Goal: Task Accomplishment & Management: Manage account settings

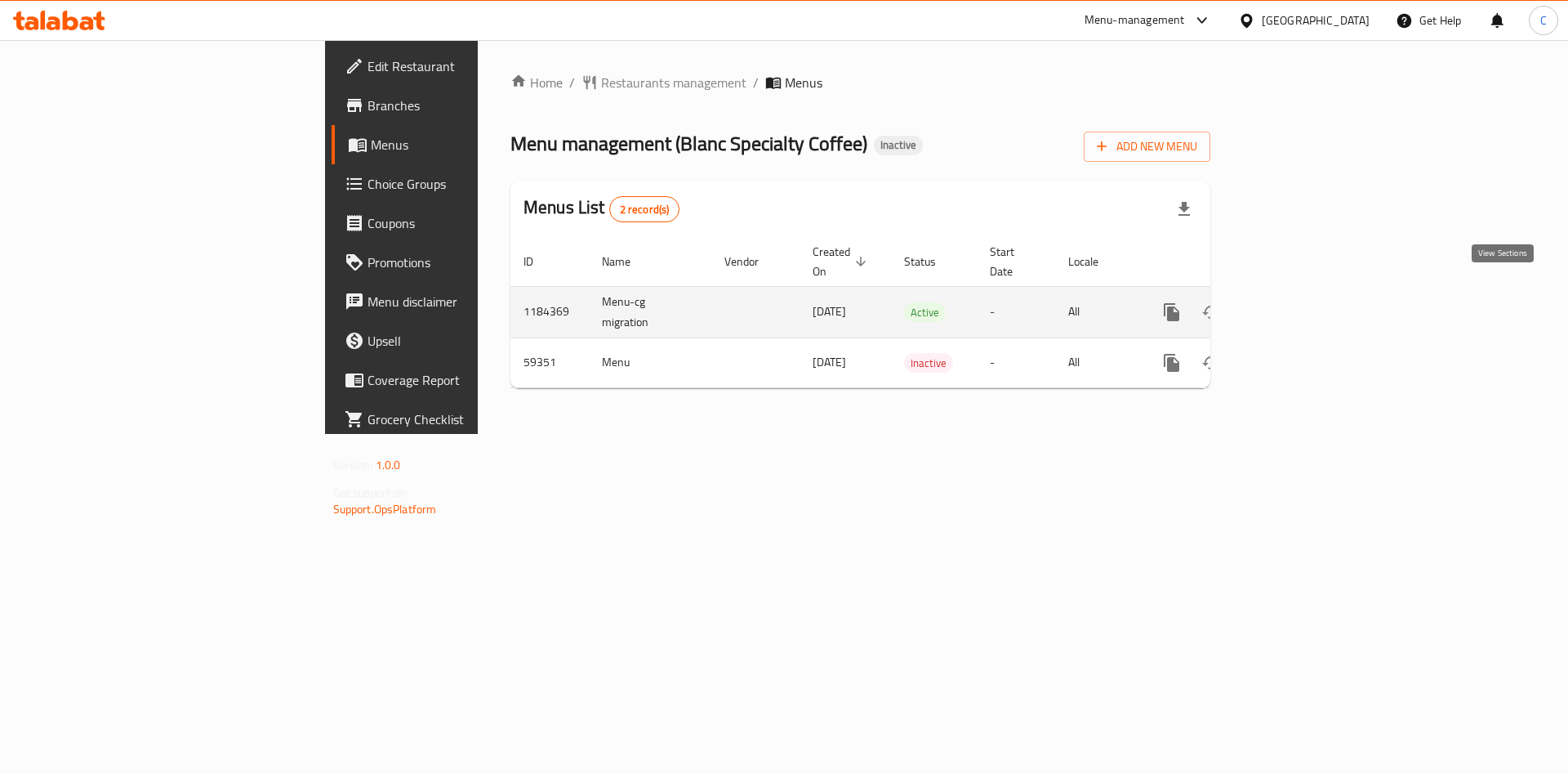
click at [1299, 303] on icon "enhanced table" at bounding box center [1289, 312] width 20 height 20
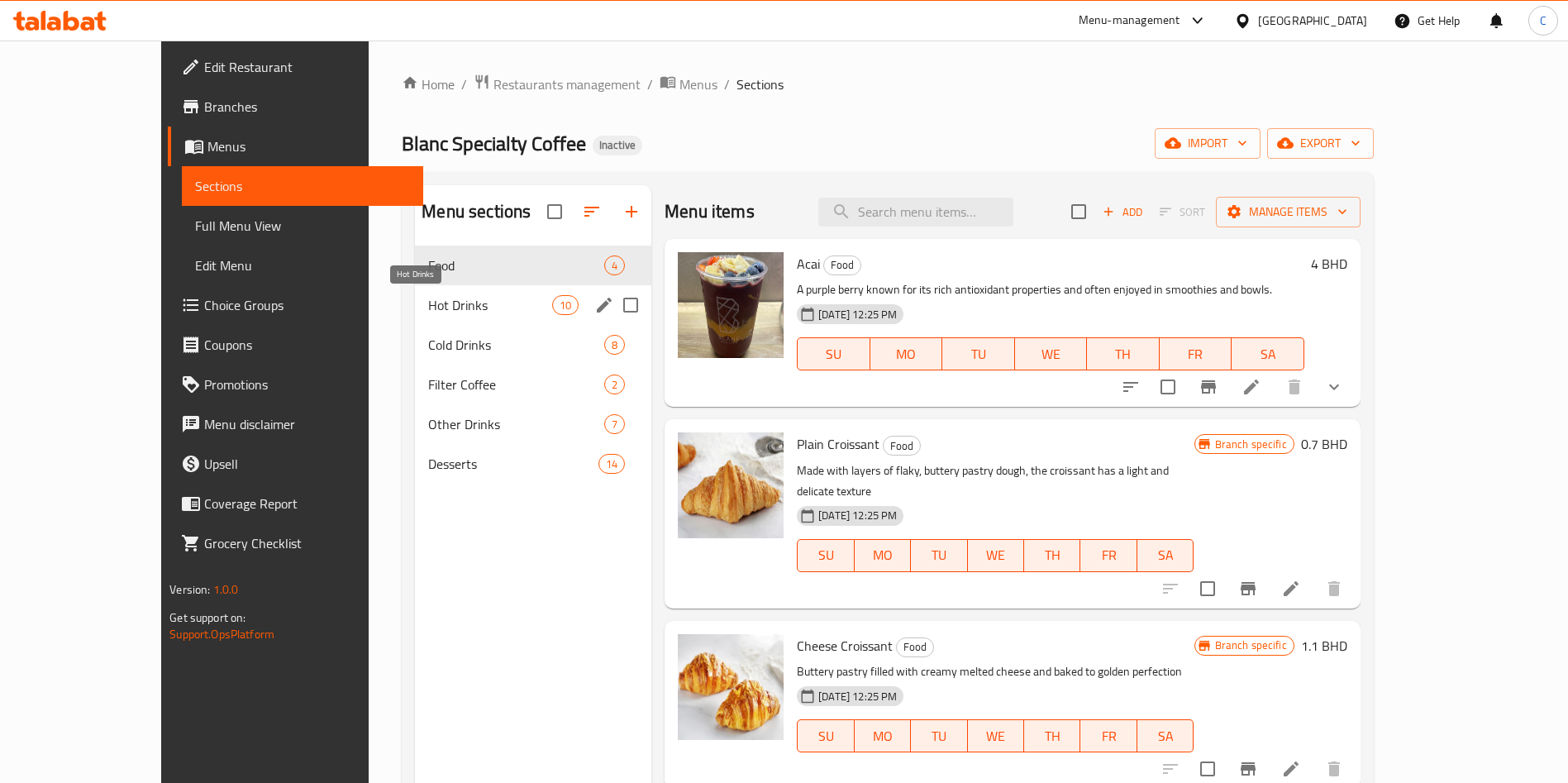
click at [428, 308] on span "Hot Drinks" at bounding box center [490, 304] width 124 height 20
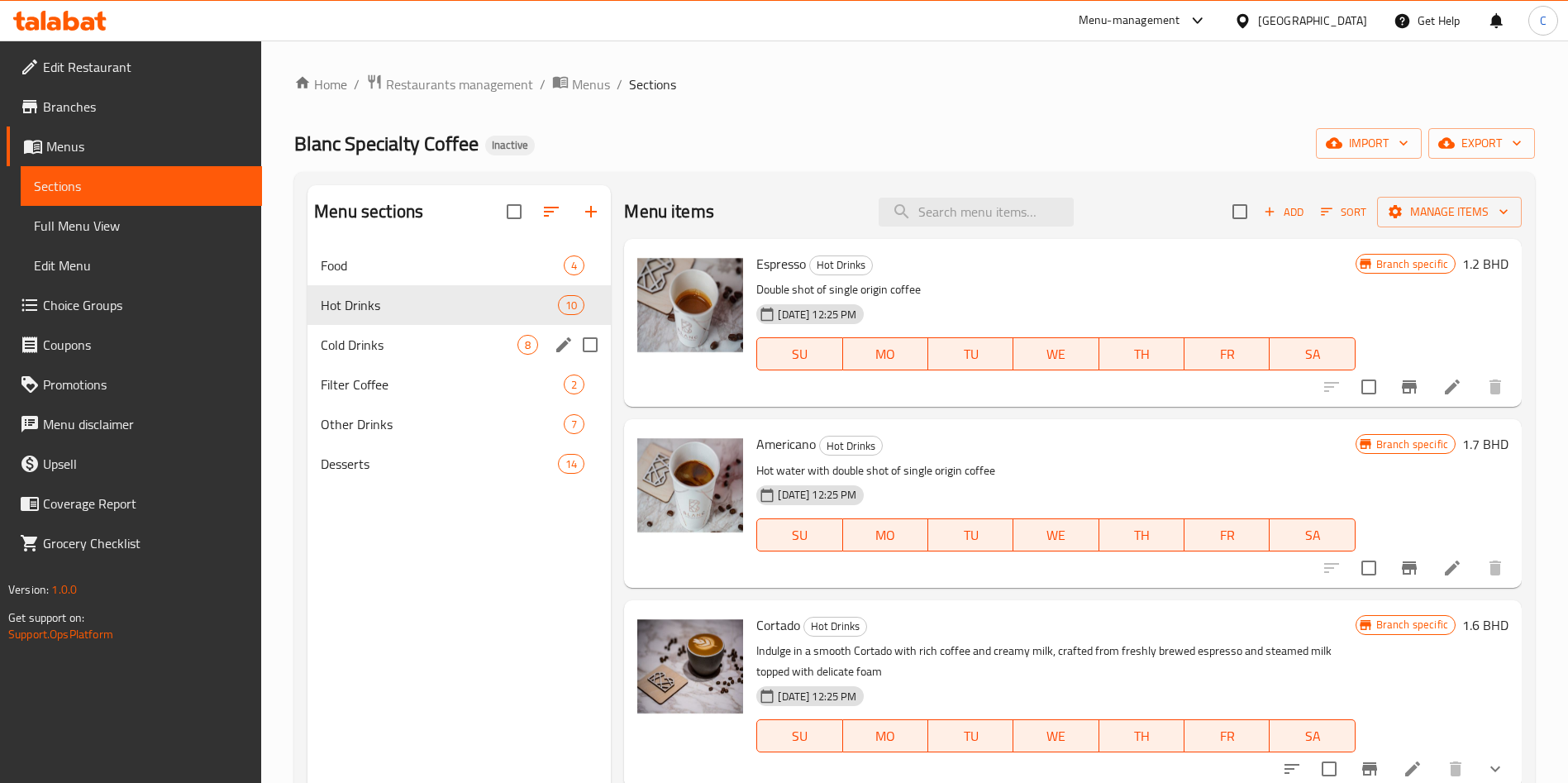
click at [384, 357] on div "Cold Drinks 8" at bounding box center [459, 345] width 303 height 40
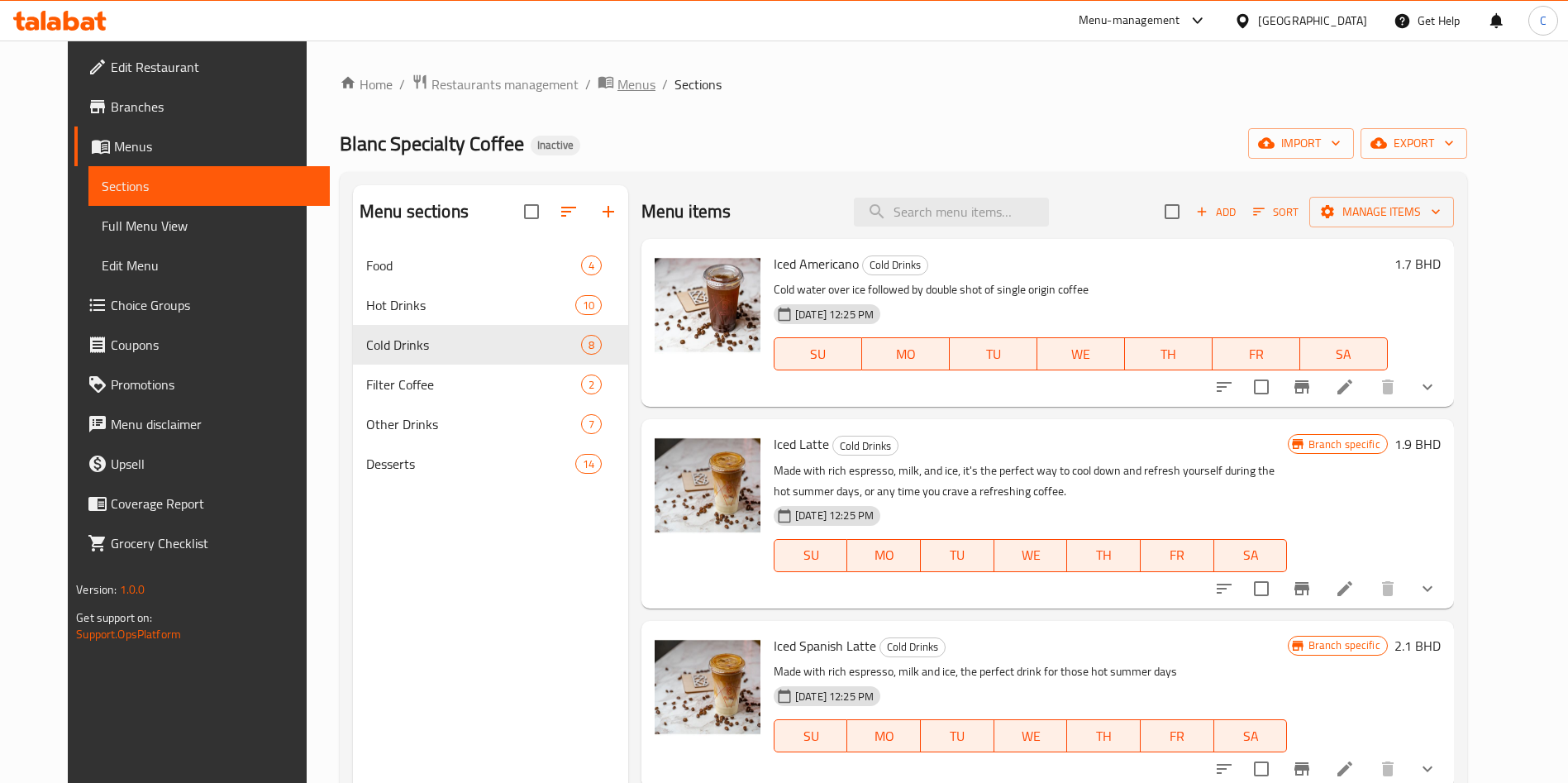
click at [618, 94] on span "Menus" at bounding box center [637, 84] width 38 height 20
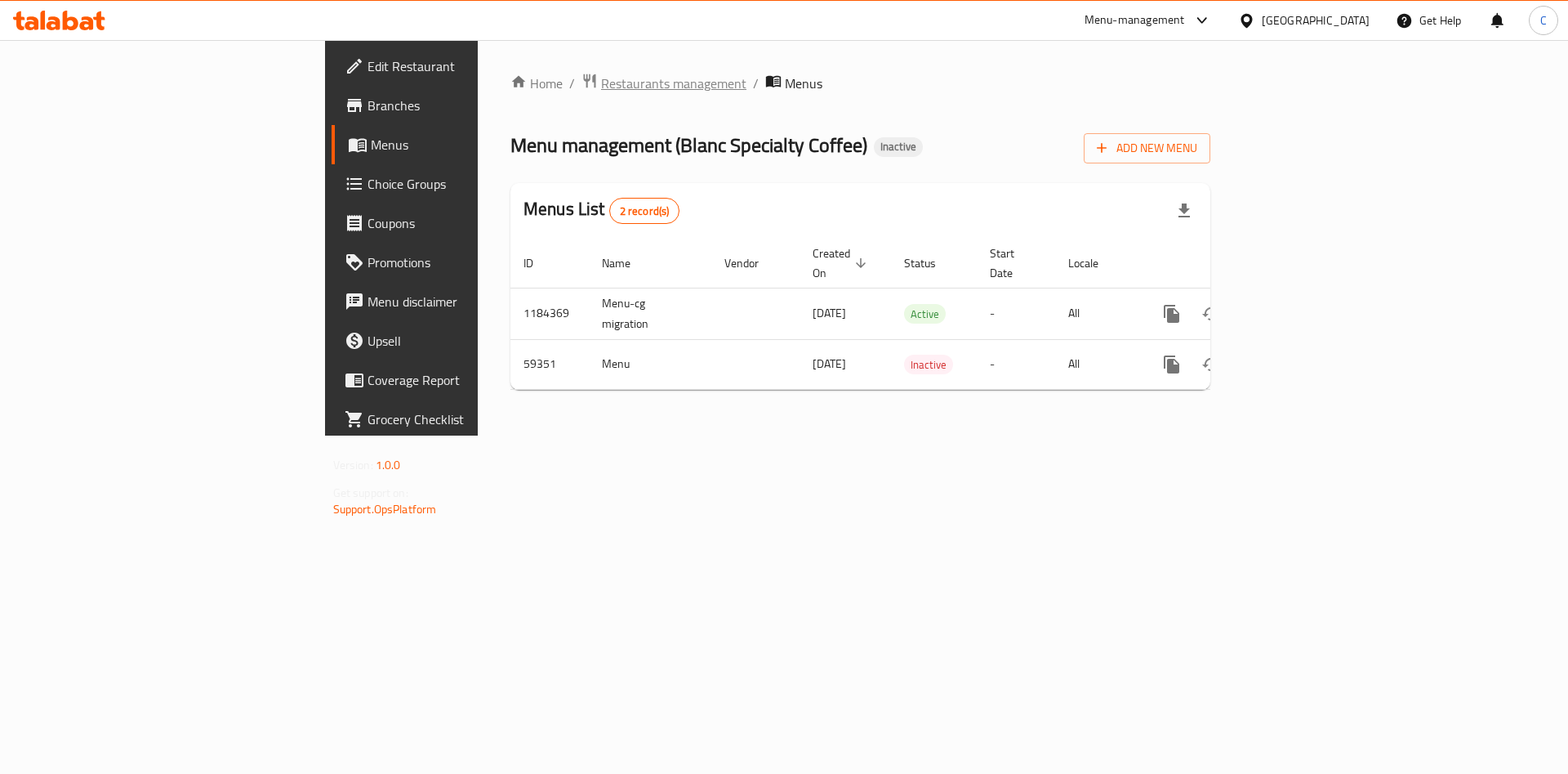
click at [601, 83] on span "Restaurants management" at bounding box center [674, 83] width 145 height 20
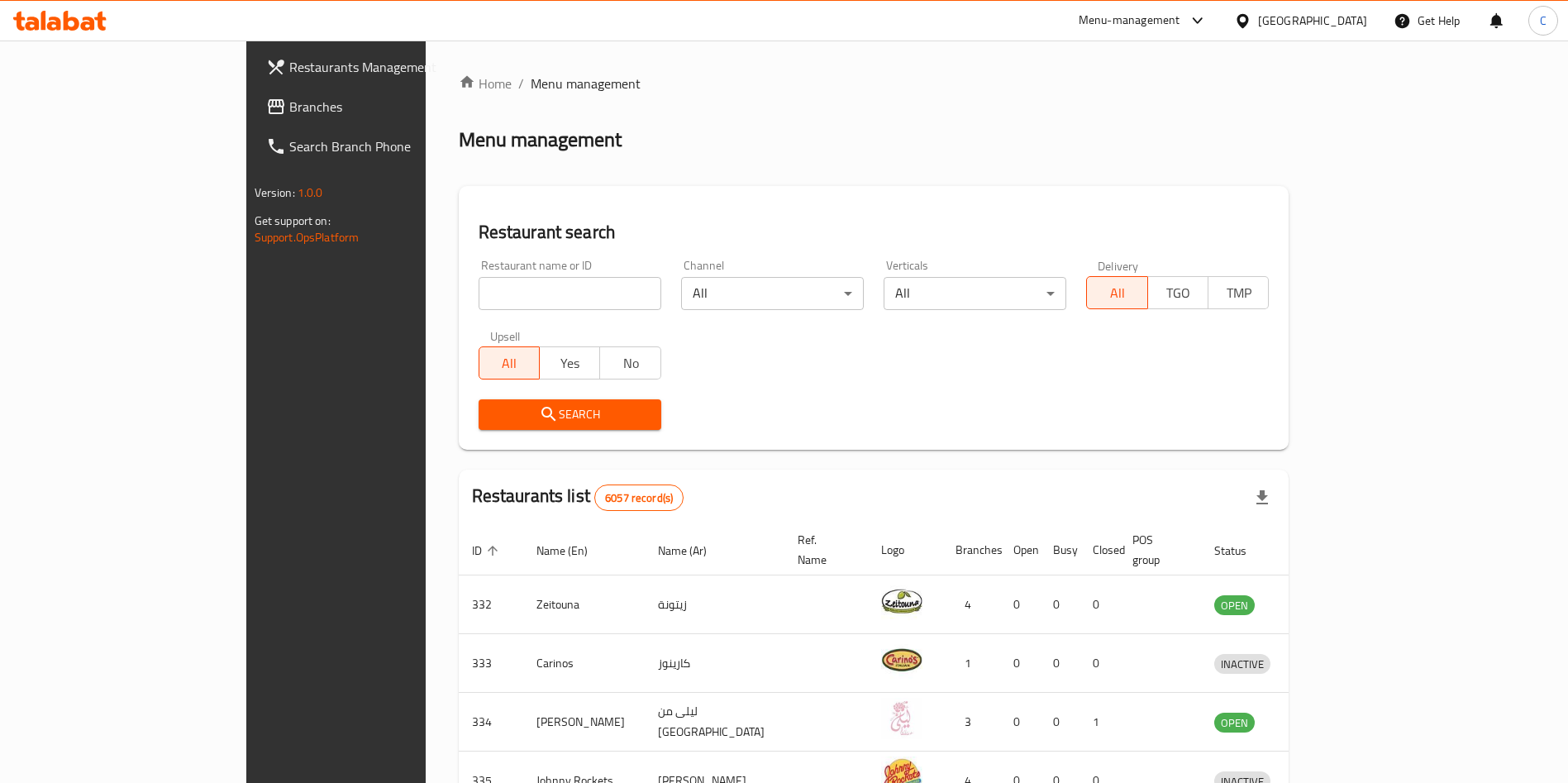
click at [479, 301] on input "search" at bounding box center [570, 293] width 183 height 33
type input "c"
type input "Coffee & Co"
click at [534, 404] on span "Search" at bounding box center [570, 415] width 156 height 21
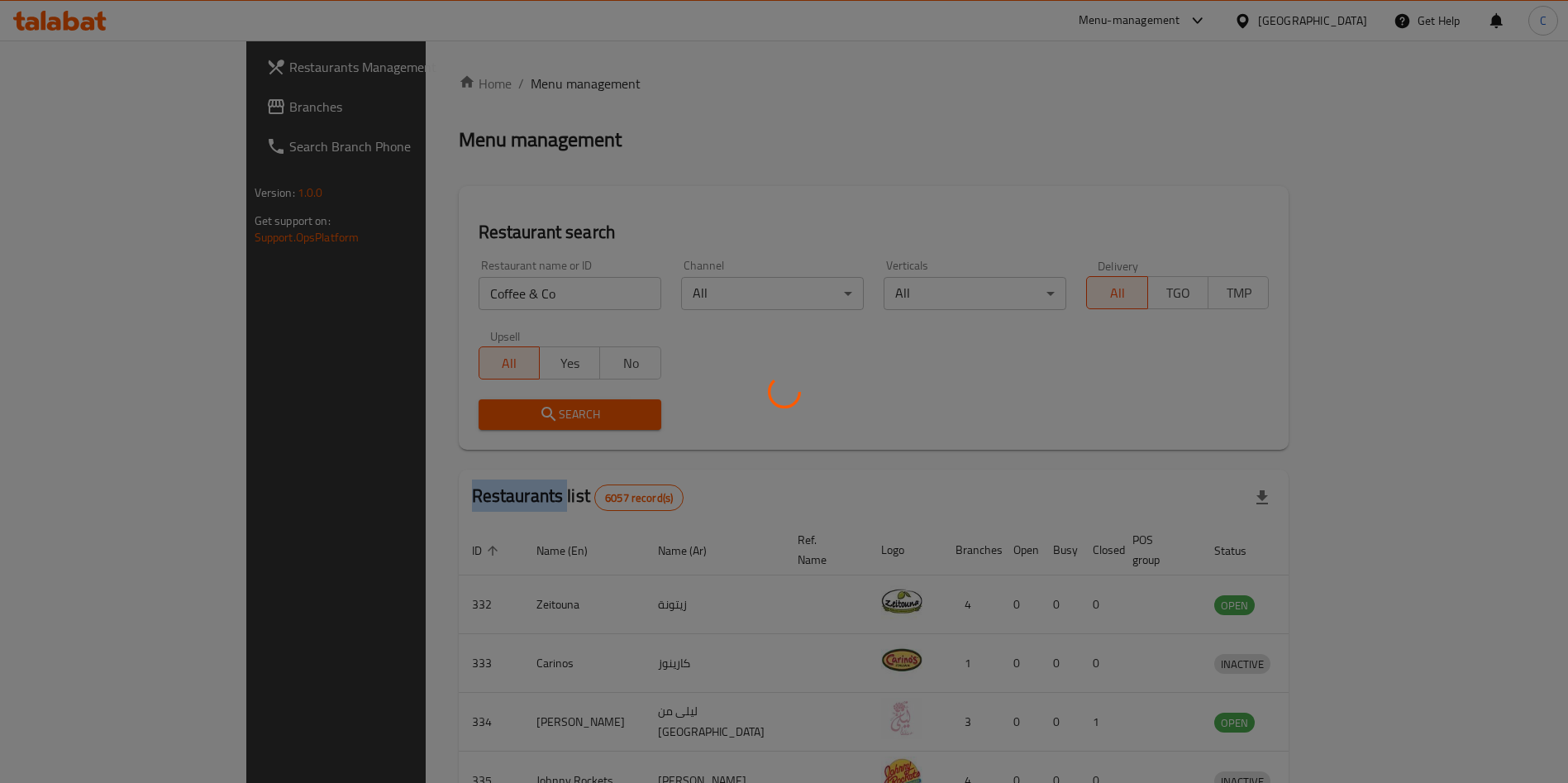
click at [534, 404] on div at bounding box center [784, 391] width 1568 height 783
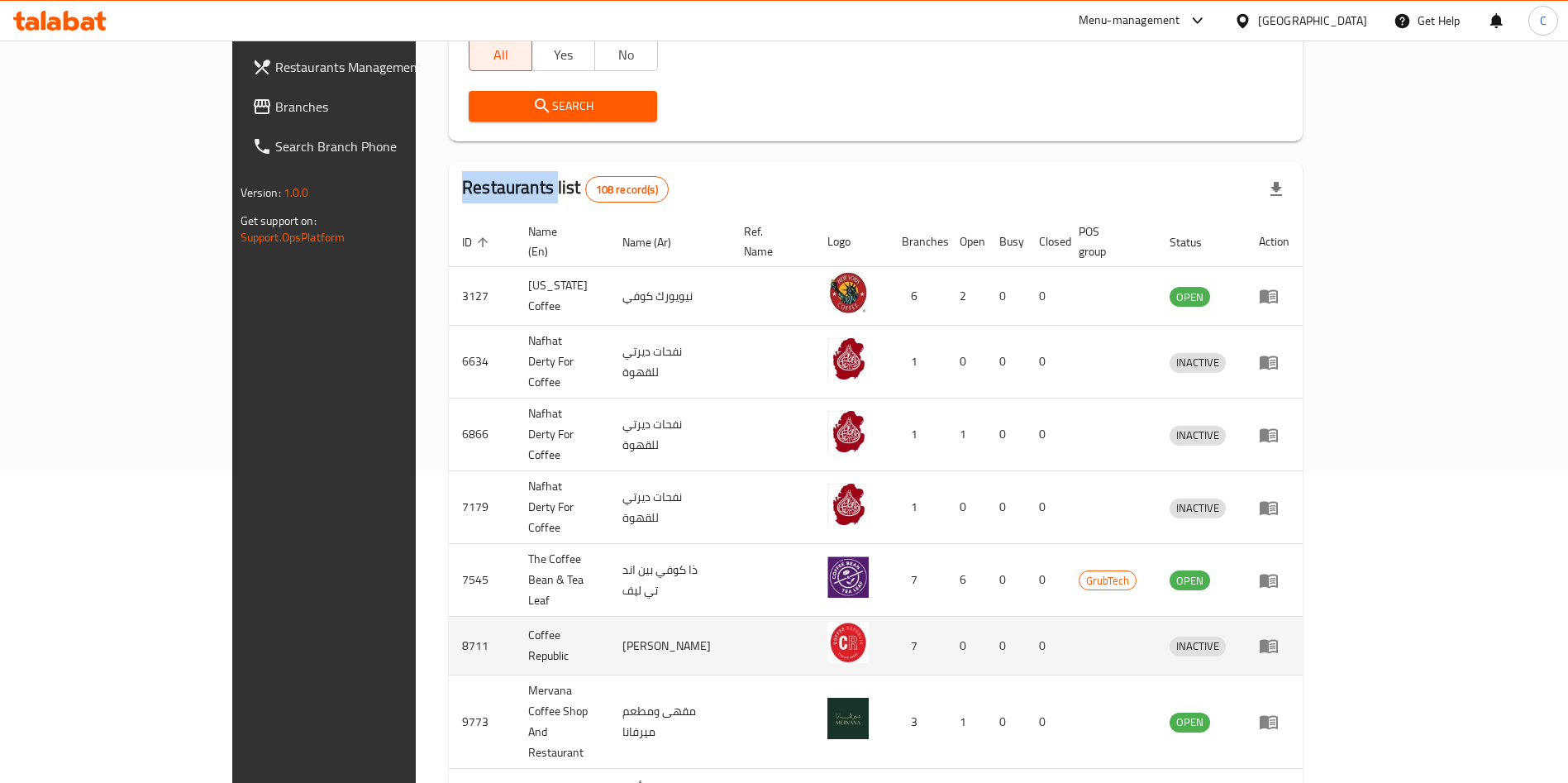
scroll to position [450, 0]
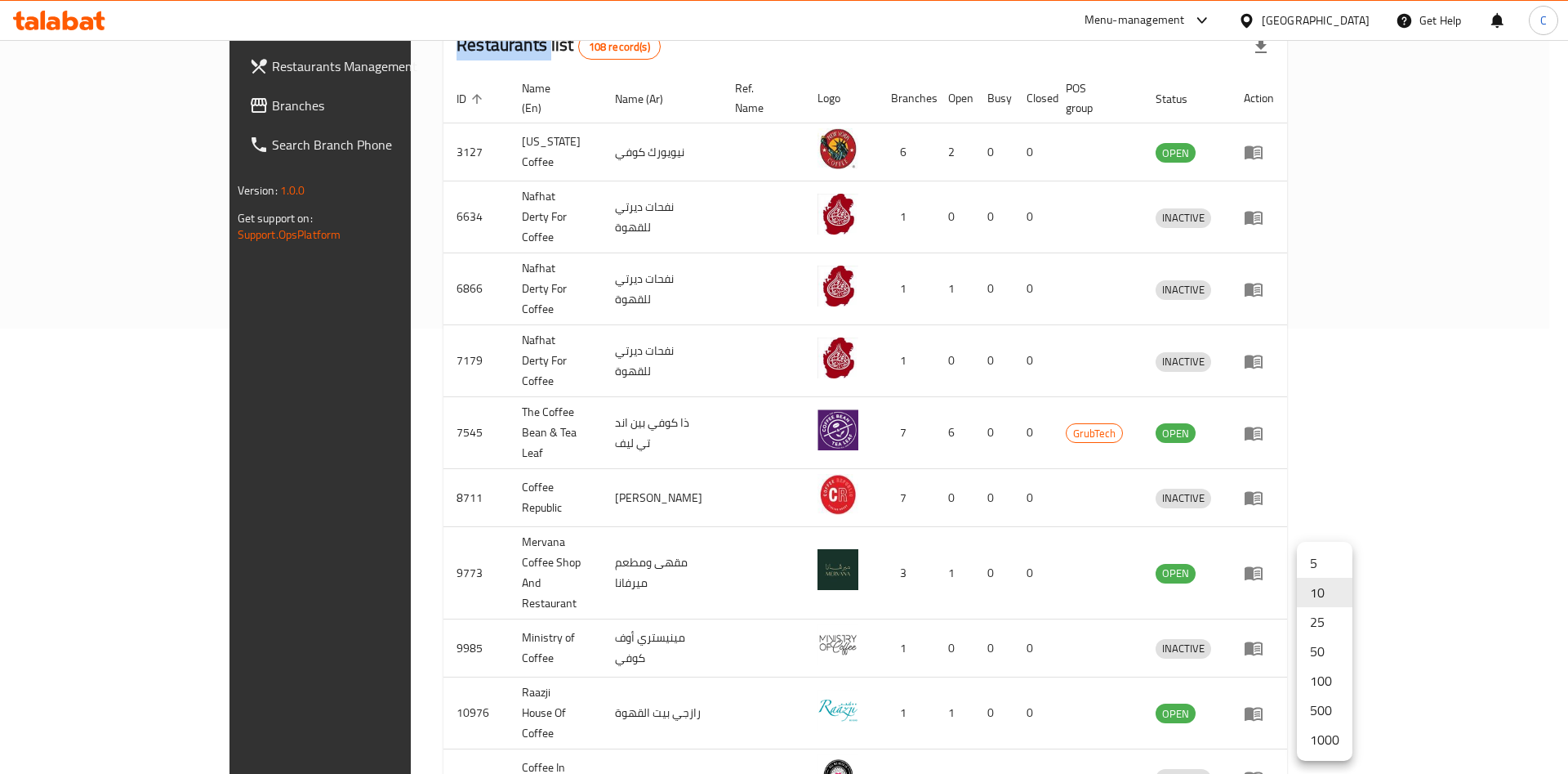
click at [1331, 707] on li "500" at bounding box center [1325, 710] width 56 height 29
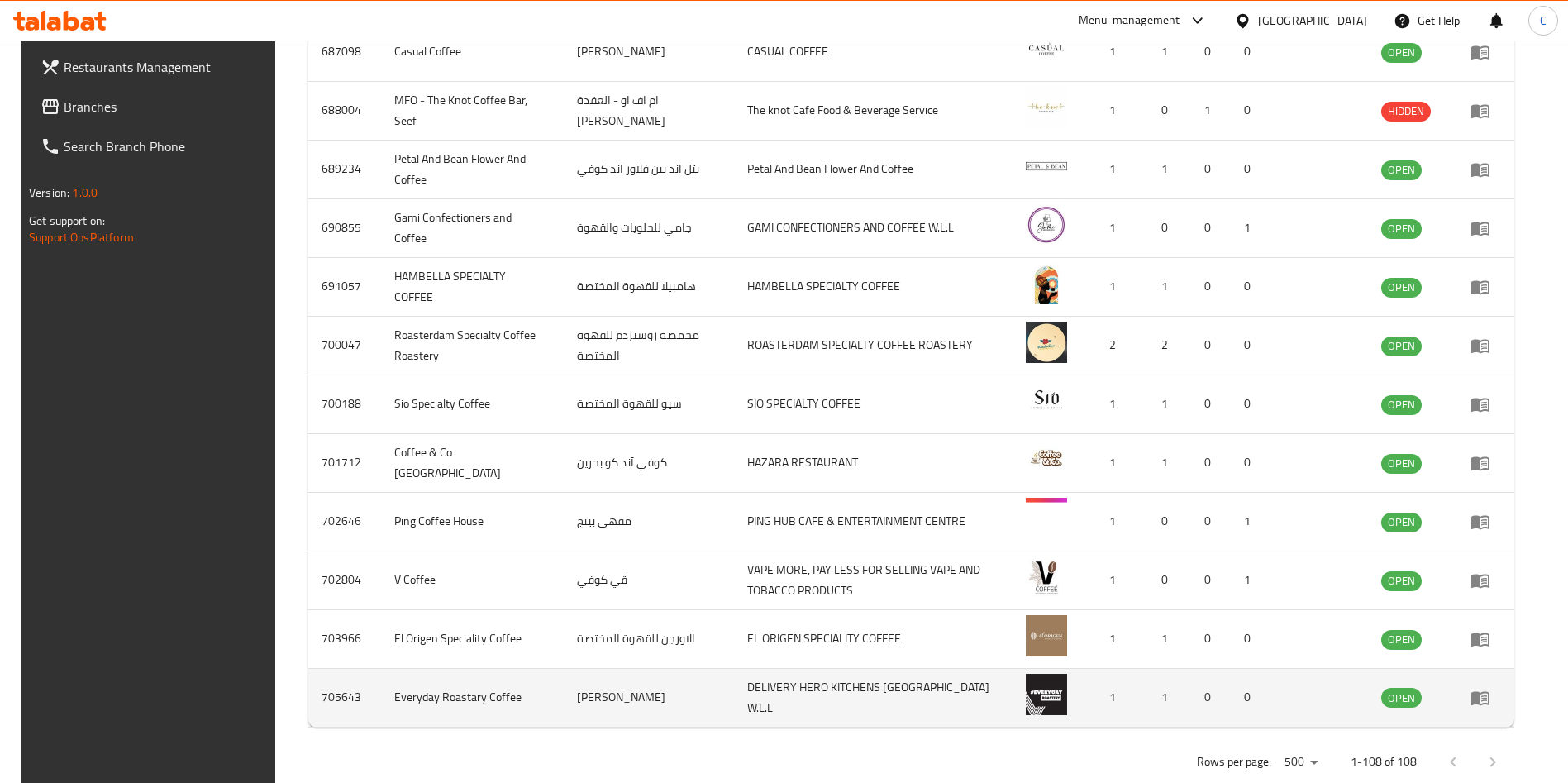
scroll to position [6096, 0]
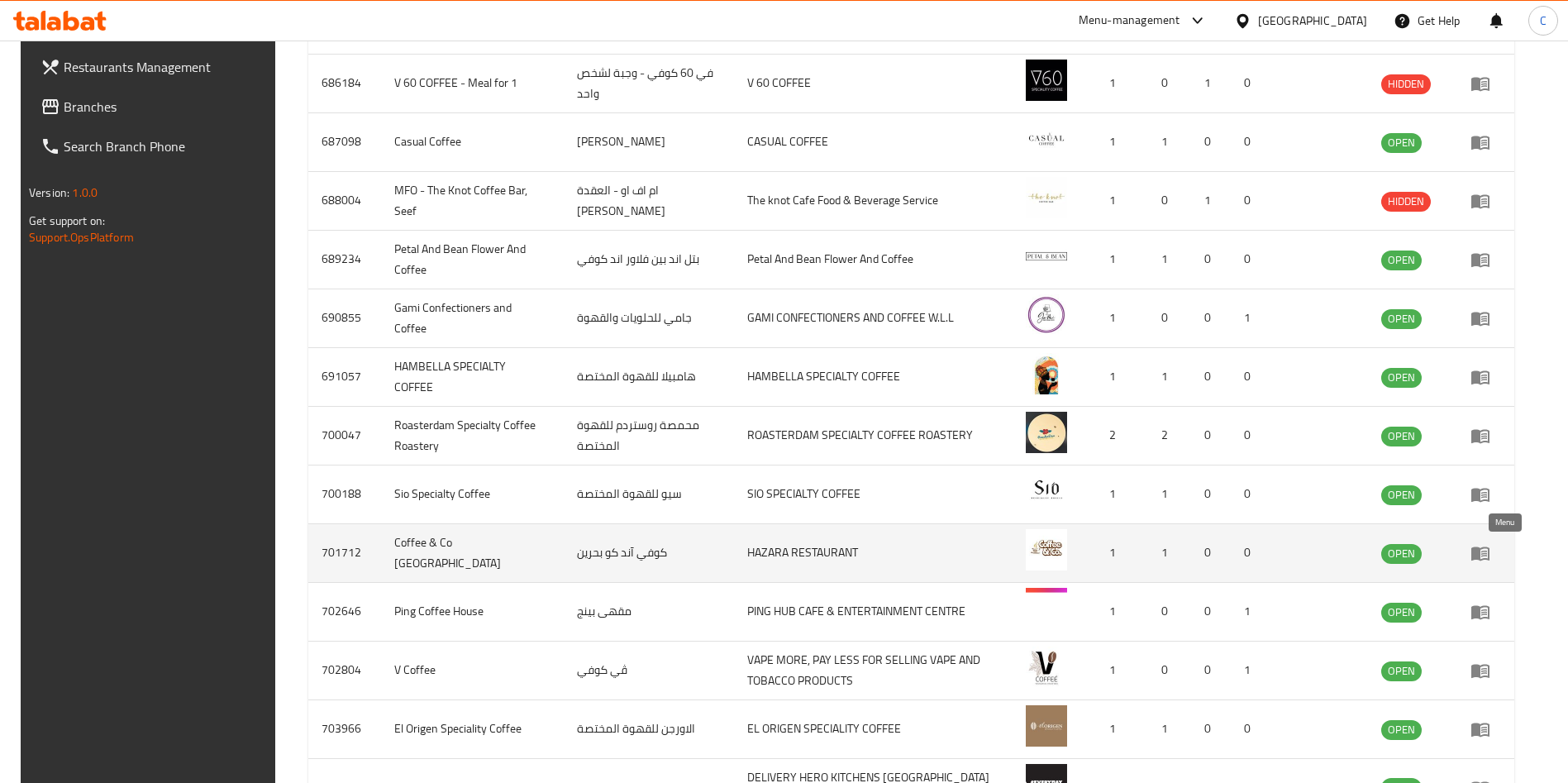
click at [1490, 555] on icon "enhanced table" at bounding box center [1480, 553] width 18 height 14
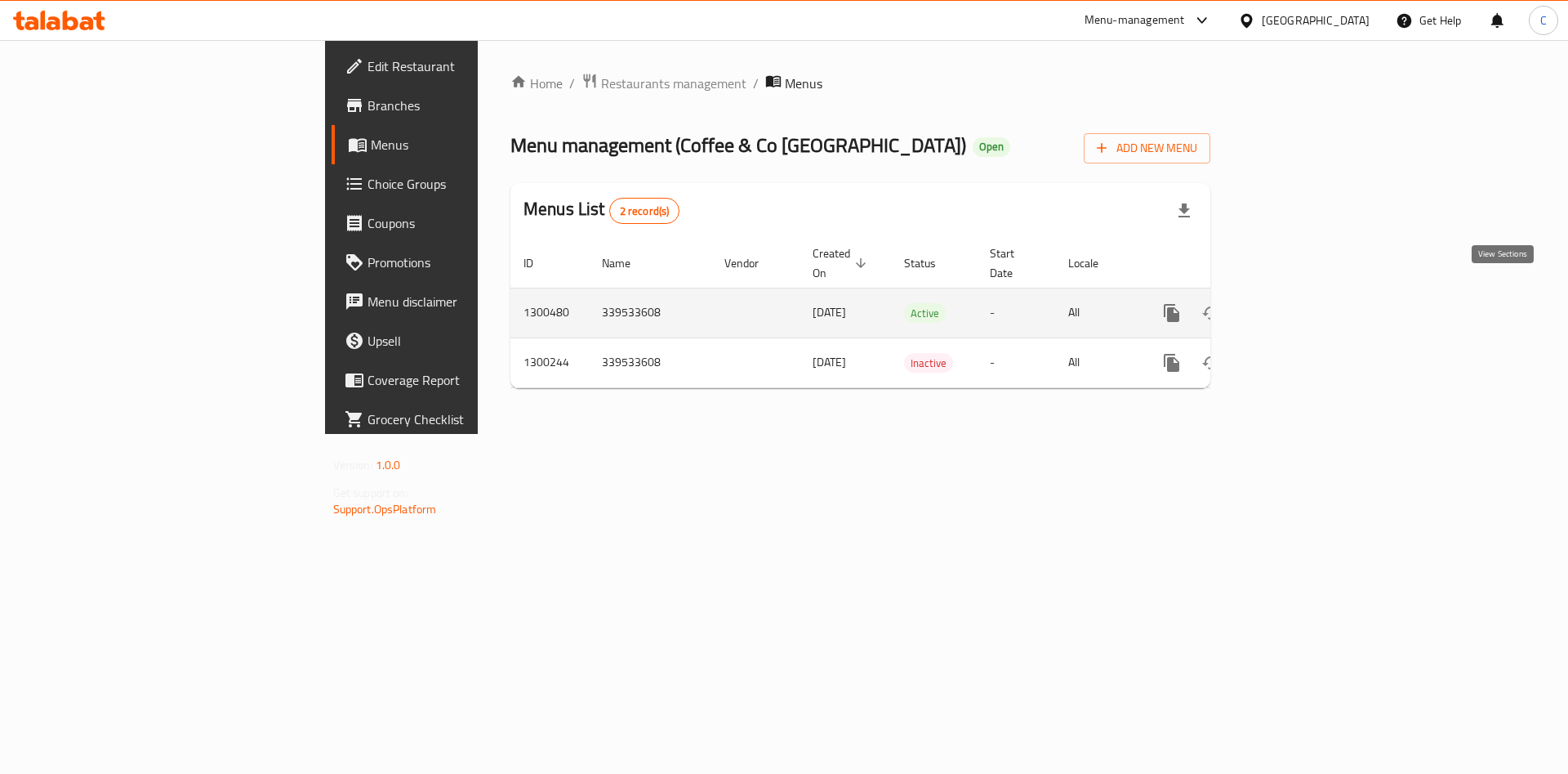
click at [1299, 304] on icon "enhanced table" at bounding box center [1289, 313] width 20 height 20
